Goal: Information Seeking & Learning: Learn about a topic

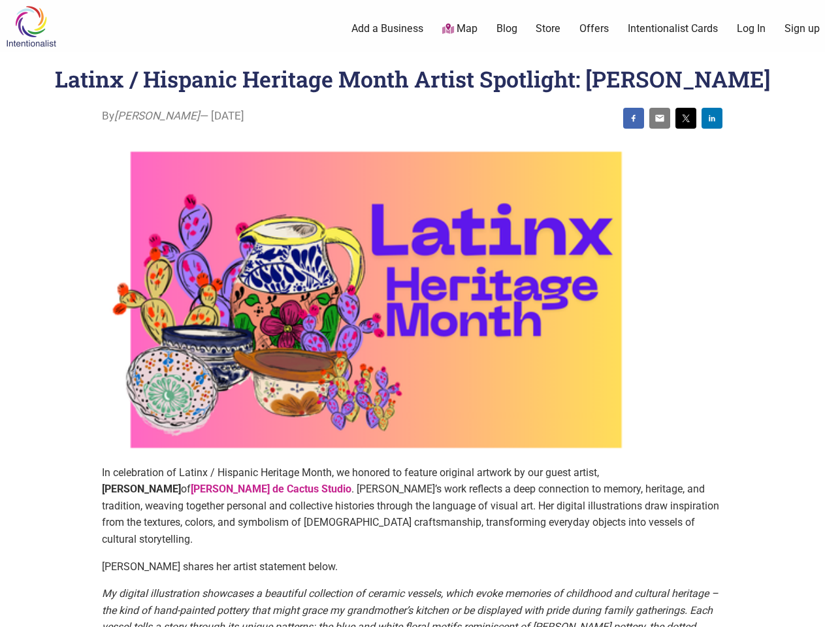
click at [412, 314] on img at bounding box center [376, 299] width 549 height 329
click at [634, 118] on img at bounding box center [634, 118] width 10 height 10
click at [660, 118] on img at bounding box center [660, 118] width 10 height 10
click at [686, 118] on img at bounding box center [686, 118] width 10 height 10
click at [712, 118] on img at bounding box center [712, 118] width 10 height 10
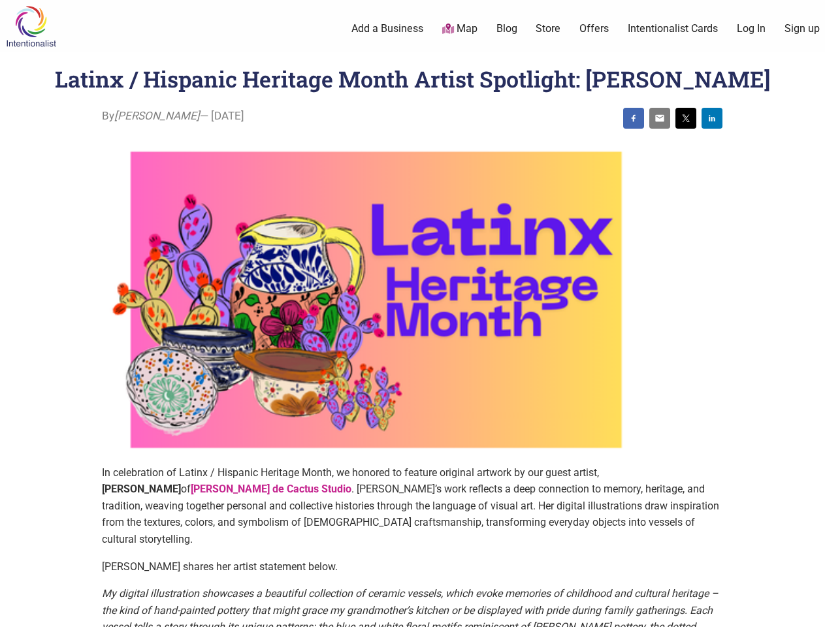
click at [810, 612] on icon at bounding box center [811, 611] width 14 height 16
